Goal: Find specific page/section: Find specific page/section

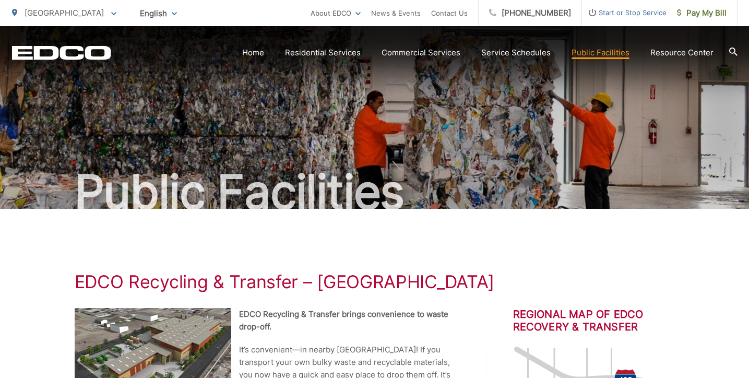
click at [65, 56] on icon "EDCD logo. Return to the homepage." at bounding box center [61, 53] width 99 height 14
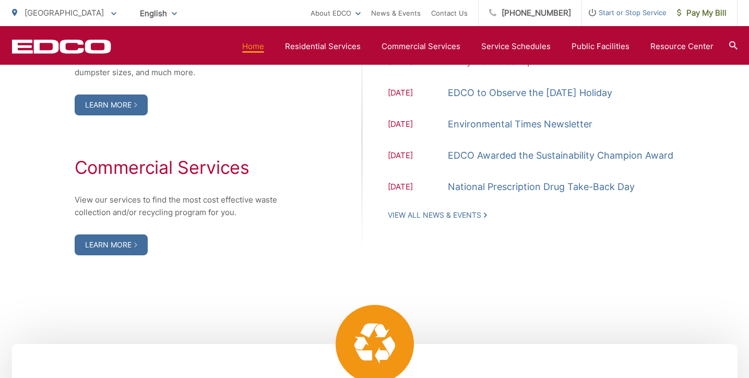
scroll to position [1391, 0]
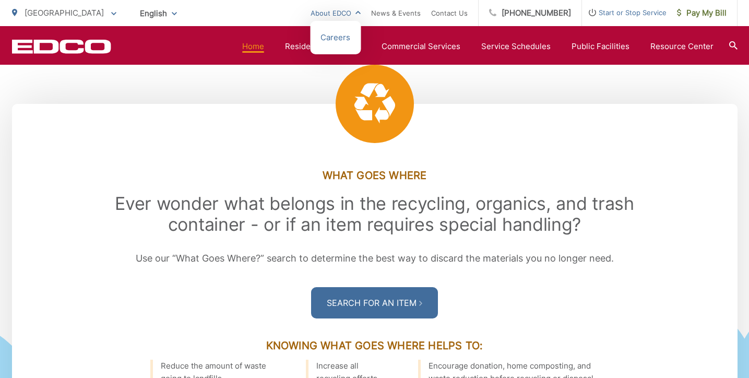
click at [344, 10] on link "About EDCO" at bounding box center [335, 13] width 50 height 13
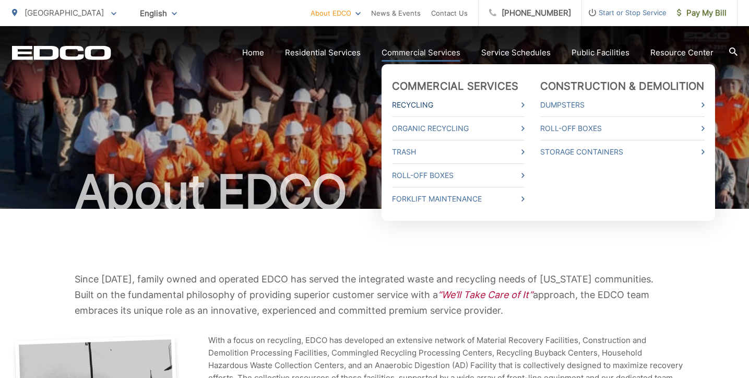
click at [421, 104] on link "Recycling" at bounding box center [458, 105] width 132 height 13
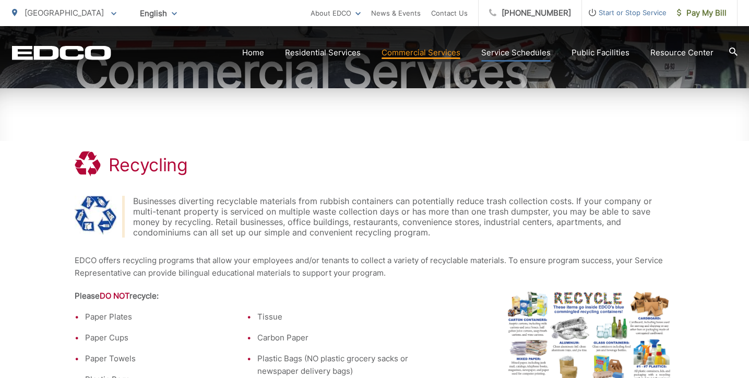
click at [519, 57] on link "Service Schedules" at bounding box center [515, 52] width 69 height 13
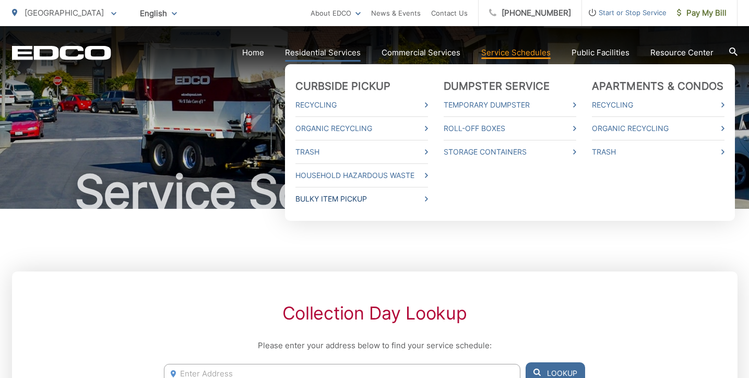
click at [358, 195] on link "Bulky Item Pickup" at bounding box center [361, 198] width 132 height 13
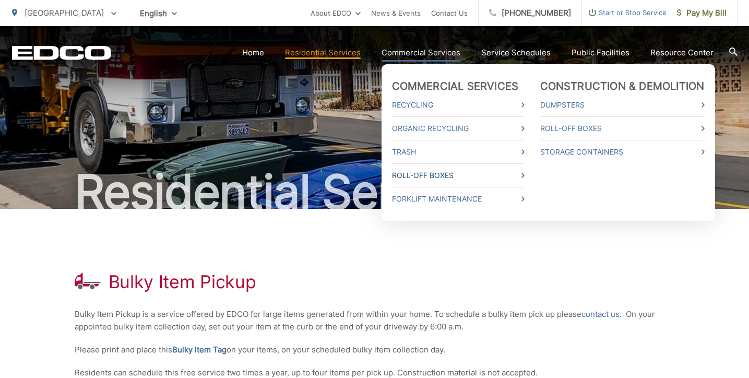
click at [441, 176] on link "Roll-Off Boxes" at bounding box center [458, 175] width 132 height 13
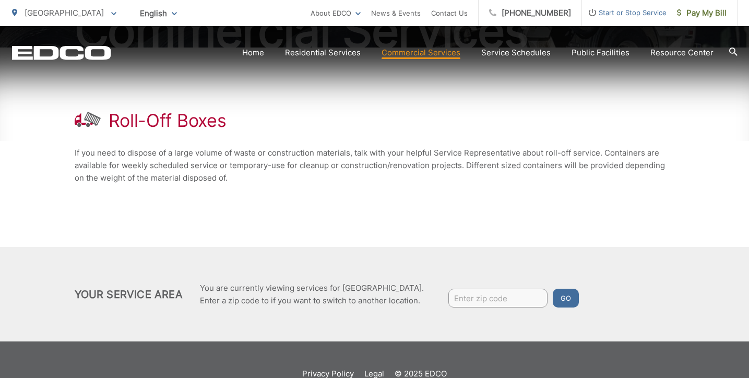
scroll to position [189, 0]
